Goal: Transaction & Acquisition: Download file/media

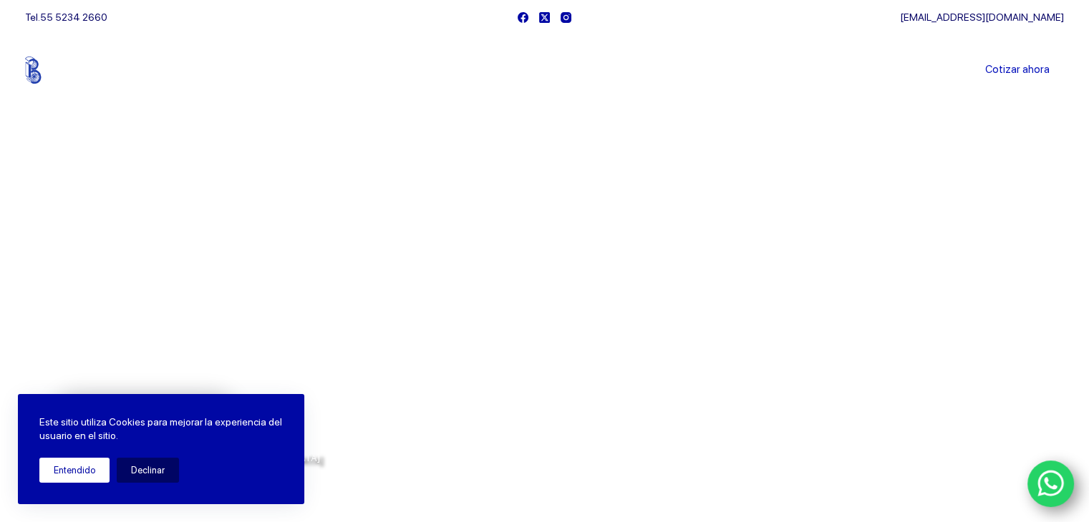
click at [94, 467] on button "Entendido" at bounding box center [74, 470] width 70 height 25
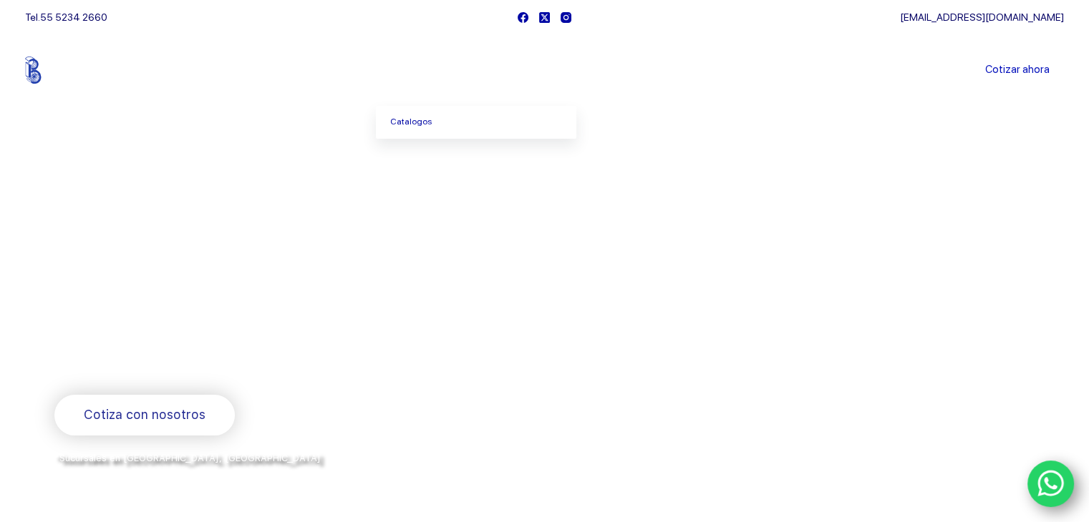
click at [459, 73] on span "Menu Principal" at bounding box center [450, 70] width 17 height 17
click at [429, 70] on link "Productos" at bounding box center [424, 70] width 97 height 0
click at [454, 115] on link "Catalogos" at bounding box center [476, 122] width 200 height 33
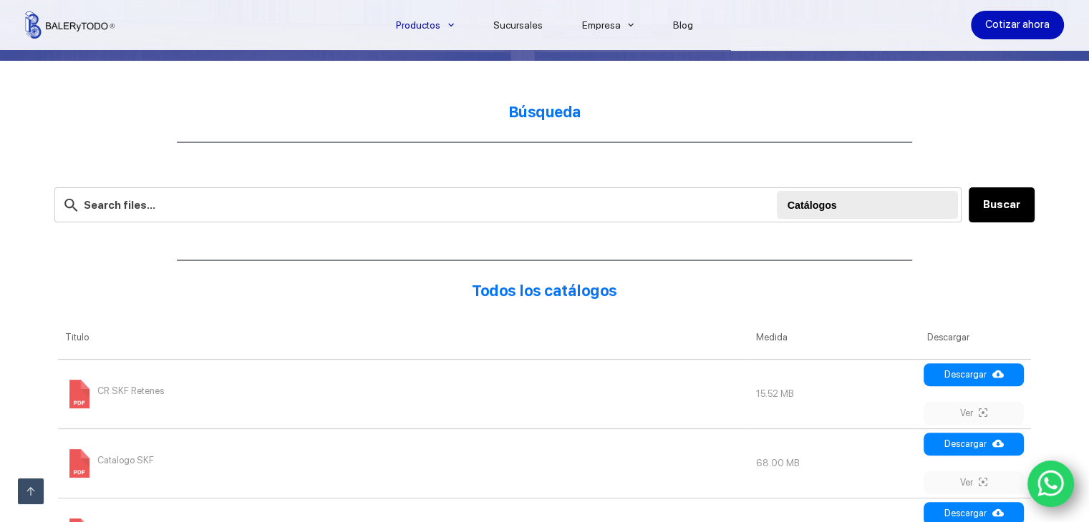
scroll to position [357, 0]
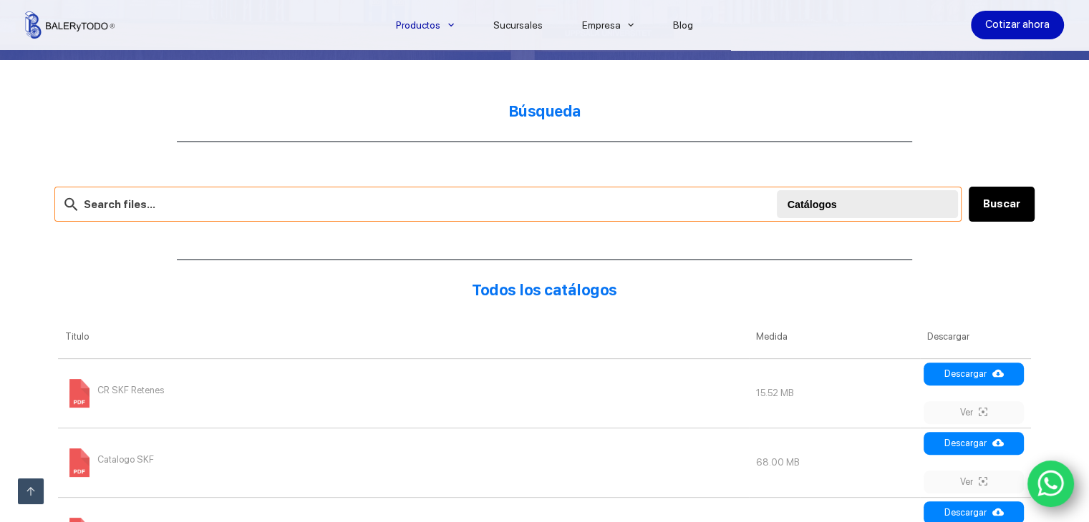
click at [287, 203] on input "text" at bounding box center [507, 204] width 907 height 35
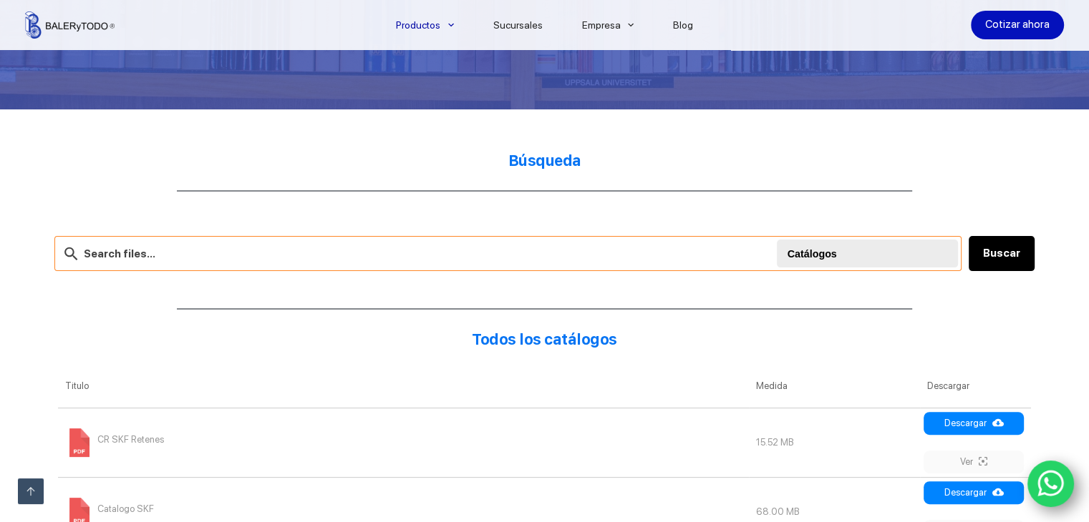
scroll to position [501, 0]
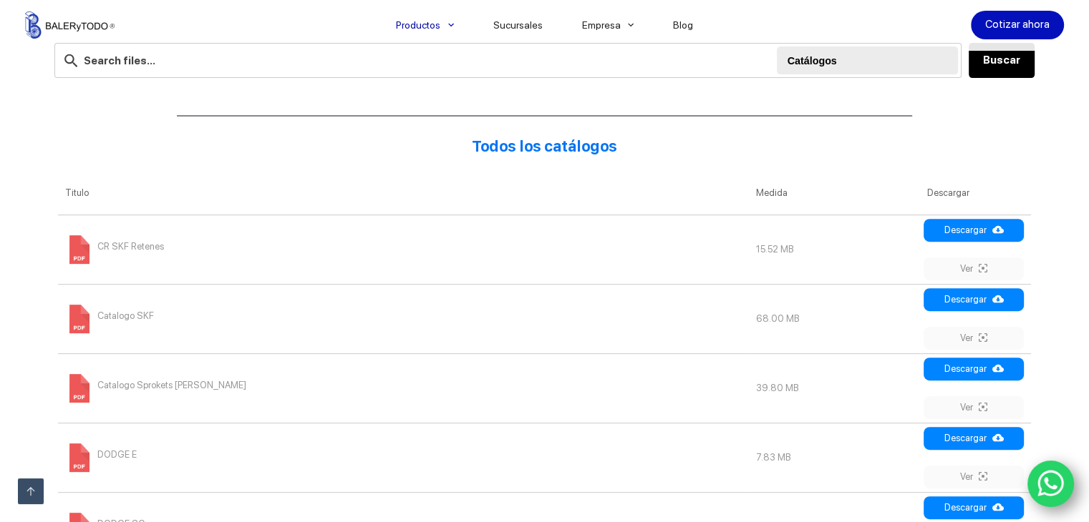
click at [122, 314] on span "Catalogo SKF" at bounding box center [125, 316] width 57 height 23
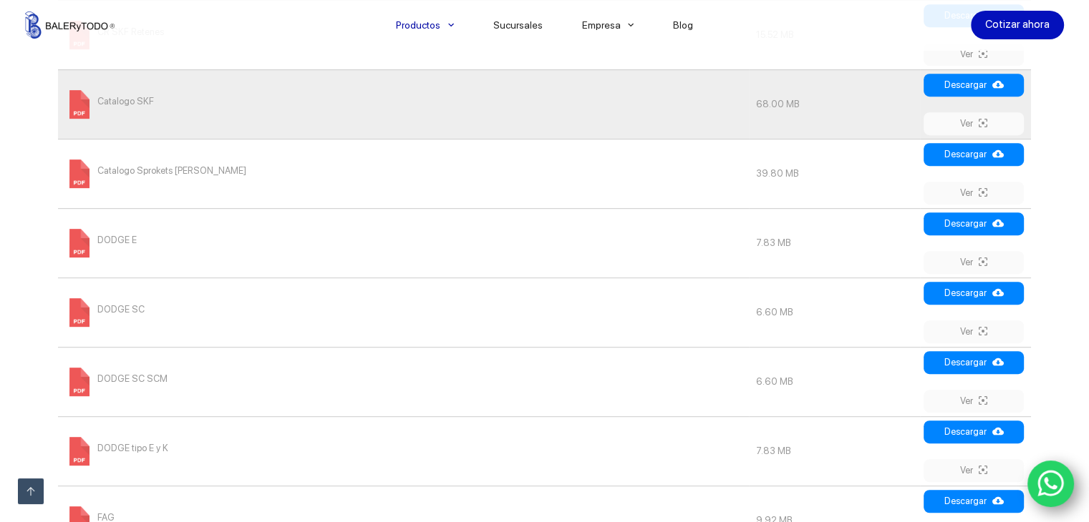
scroll to position [859, 0]
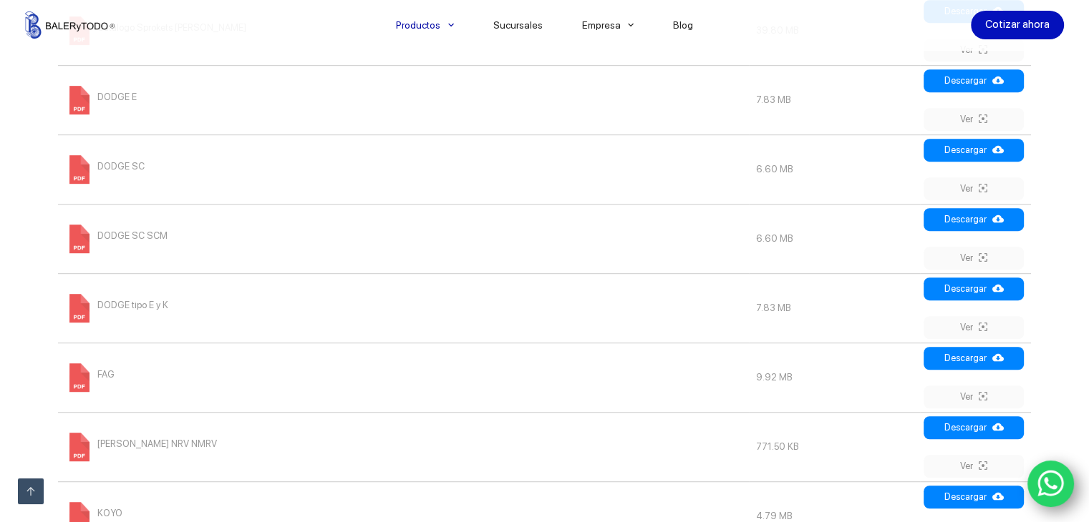
click at [97, 437] on span "[PERSON_NAME] NRV NMRV" at bounding box center [157, 444] width 120 height 23
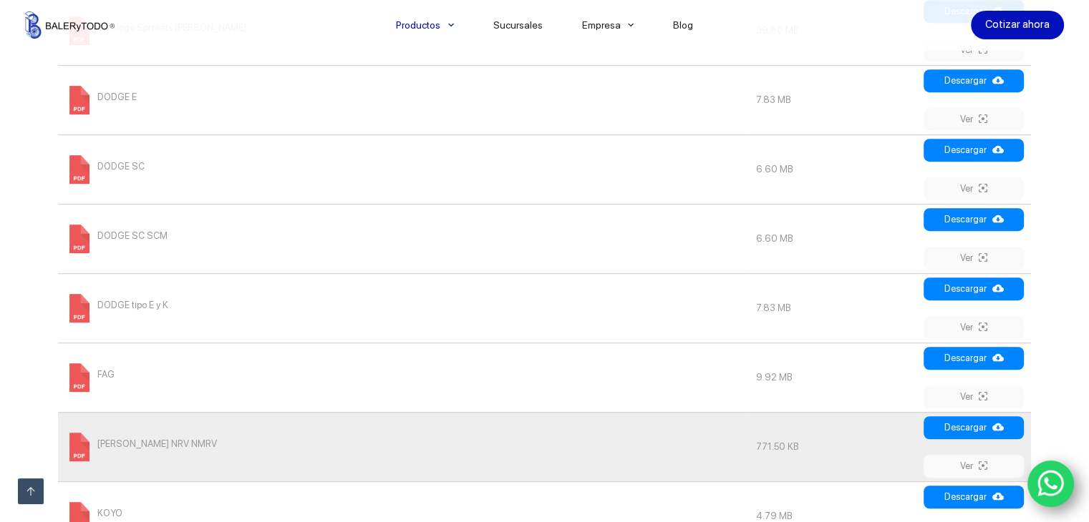
click at [99, 369] on span "FAG" at bounding box center [105, 375] width 17 height 23
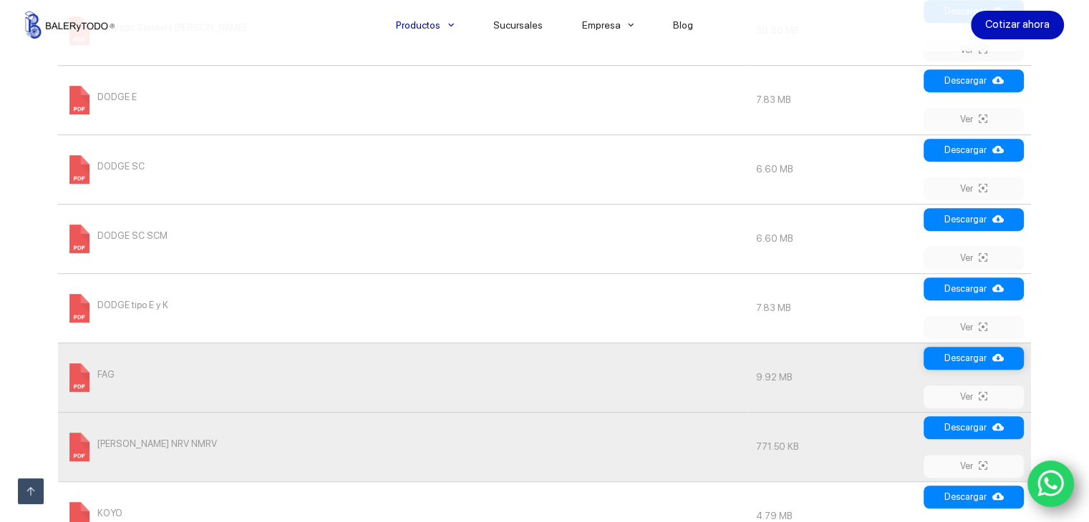
click at [962, 356] on link "Descargar" at bounding box center [973, 358] width 100 height 23
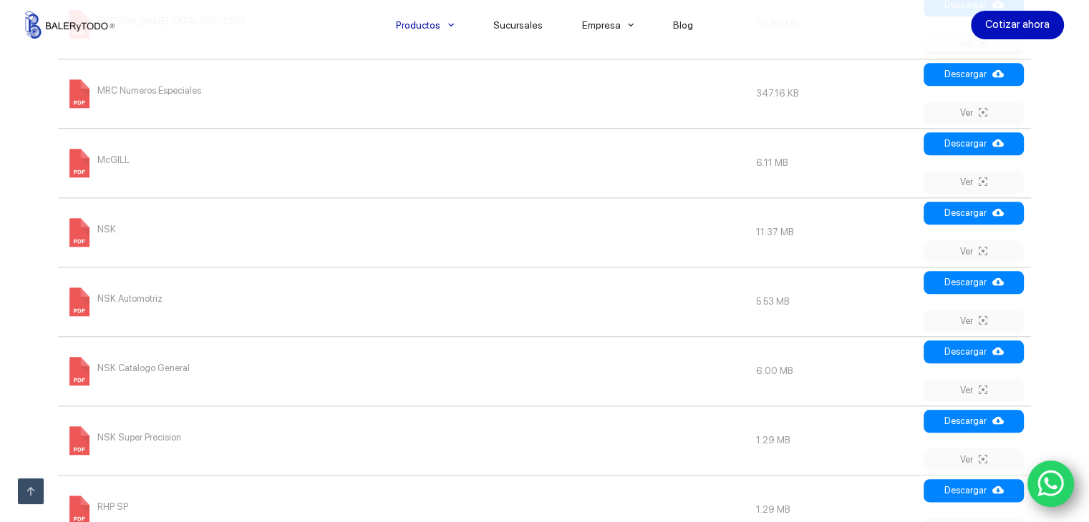
scroll to position [1575, 0]
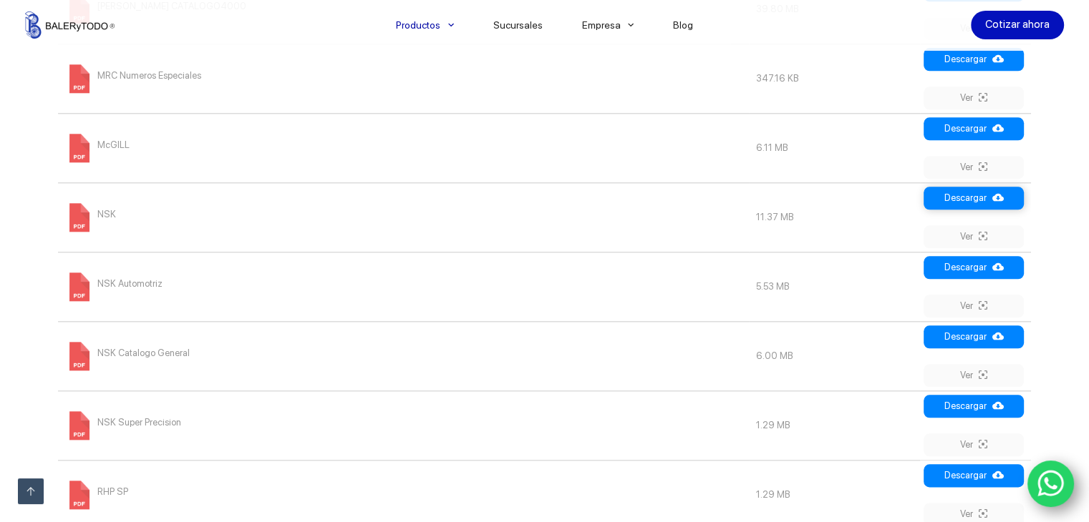
click at [973, 198] on link "Descargar" at bounding box center [973, 198] width 100 height 23
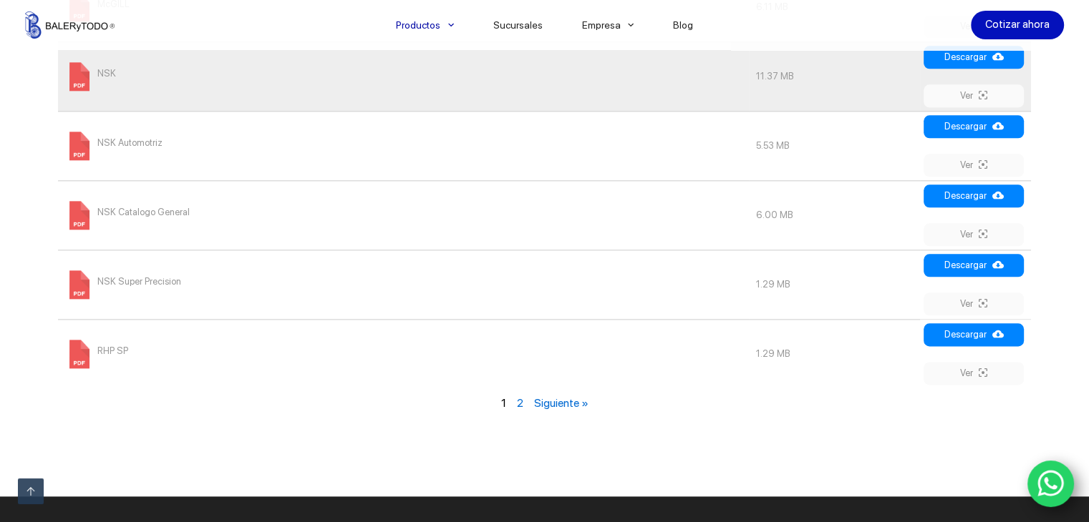
scroll to position [1718, 0]
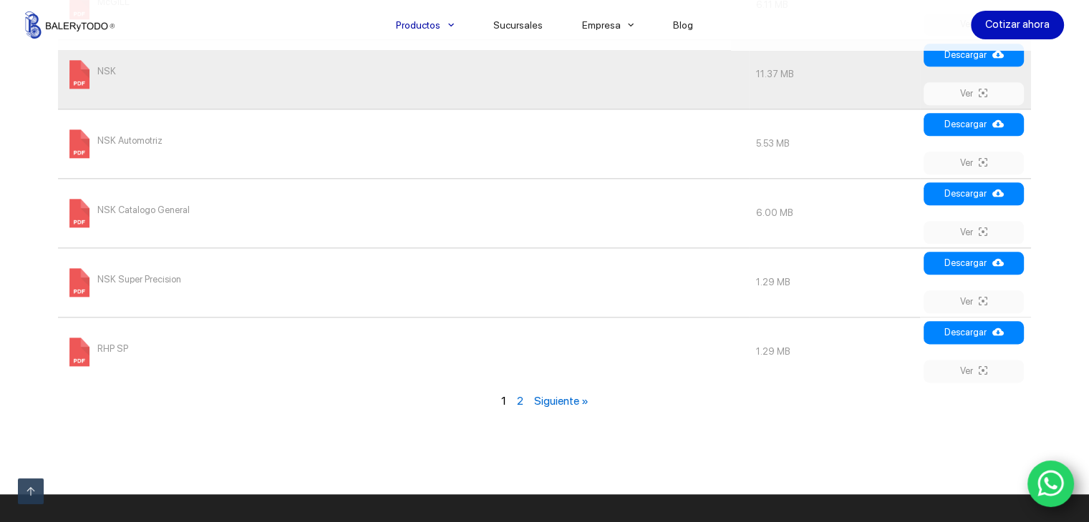
click at [577, 402] on link "Siguiente »" at bounding box center [560, 401] width 54 height 14
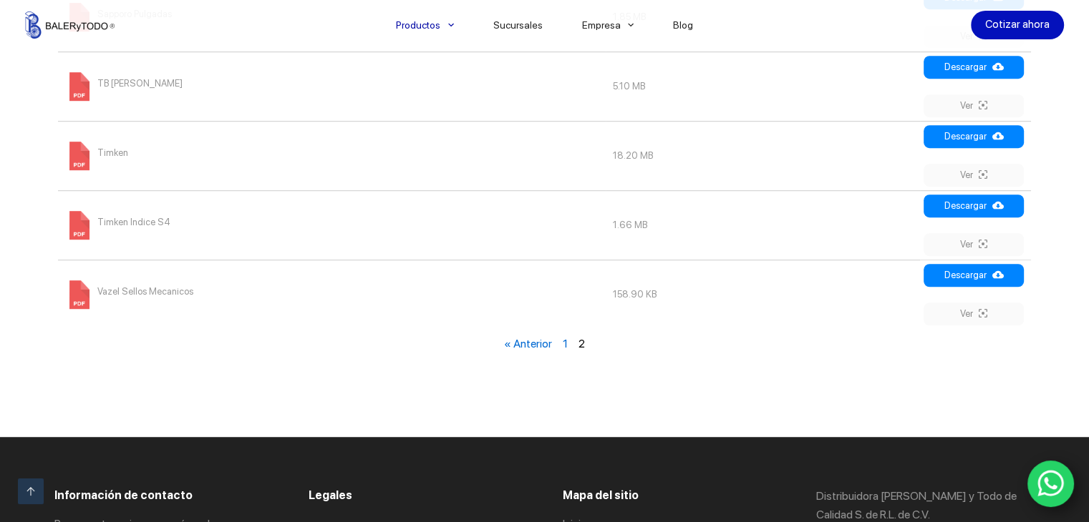
scroll to position [958, 0]
